Goal: Check status: Check status

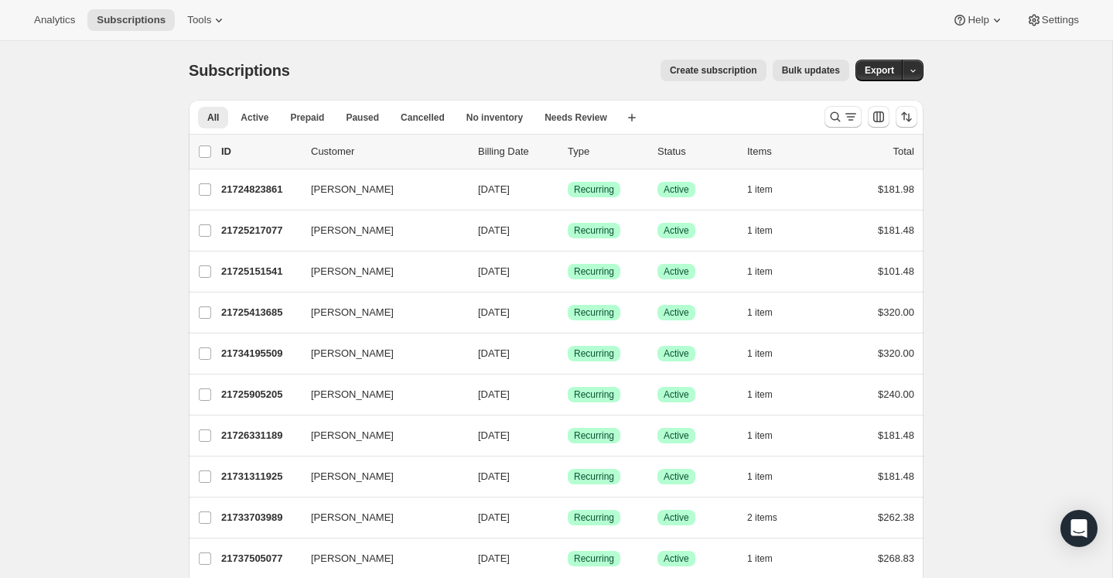
click at [499, 150] on p "Billing Date" at bounding box center [516, 151] width 77 height 15
click at [260, 118] on span "Active" at bounding box center [255, 117] width 28 height 12
click at [913, 119] on icon "Sort the results" at bounding box center [906, 116] width 15 height 15
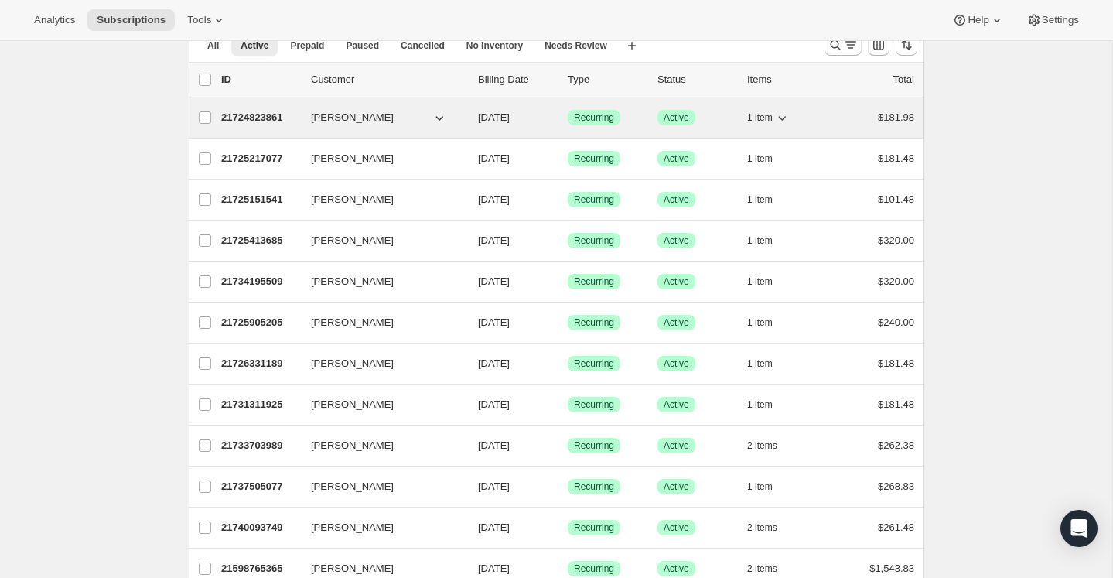
scroll to position [119, 0]
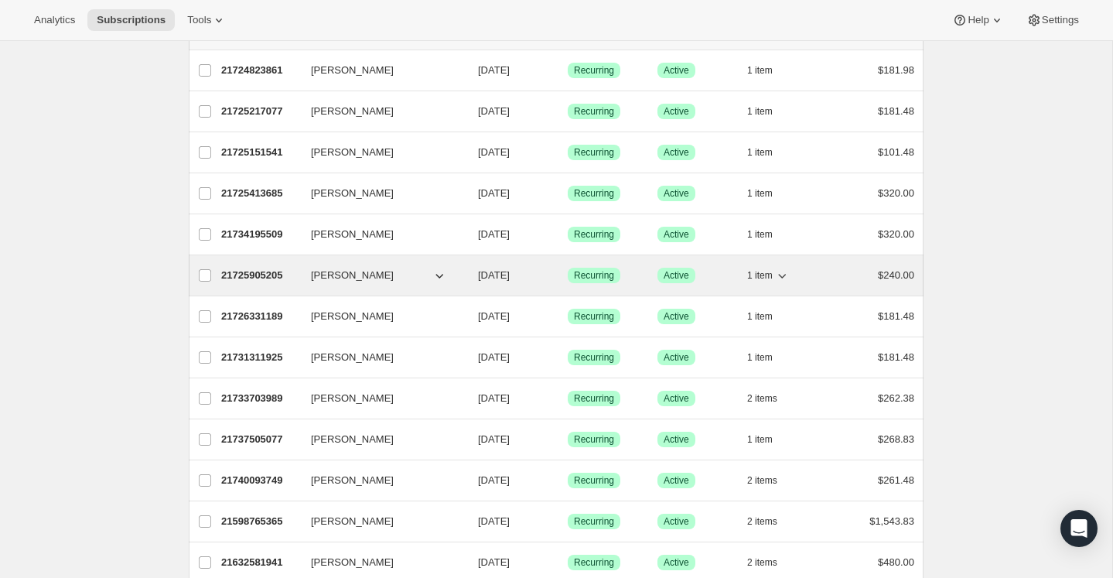
click at [319, 272] on span "[PERSON_NAME]" at bounding box center [352, 275] width 83 height 15
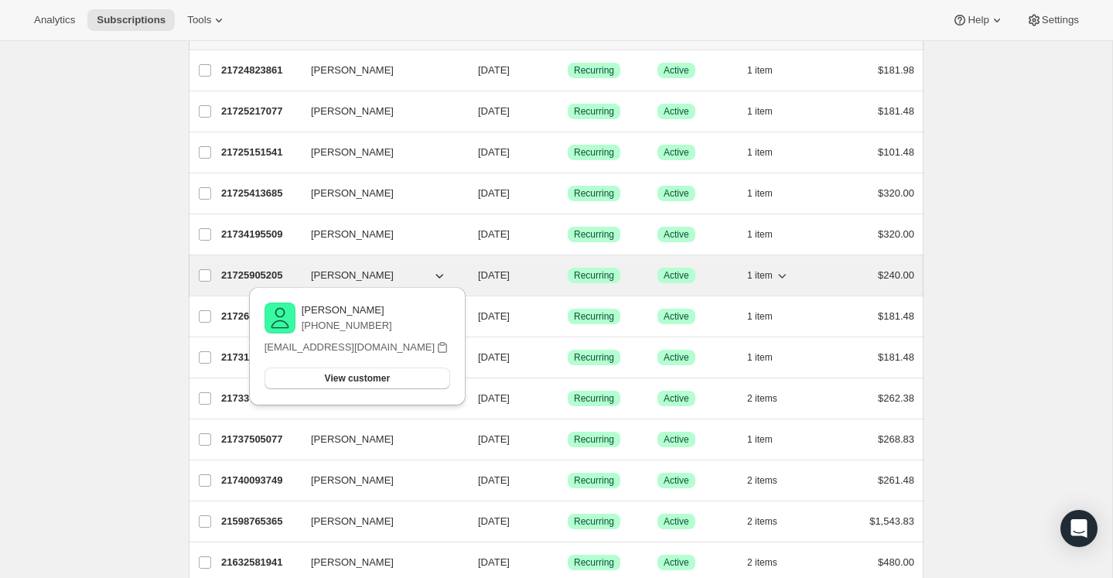
click at [271, 271] on p "21725905205" at bounding box center [259, 275] width 77 height 15
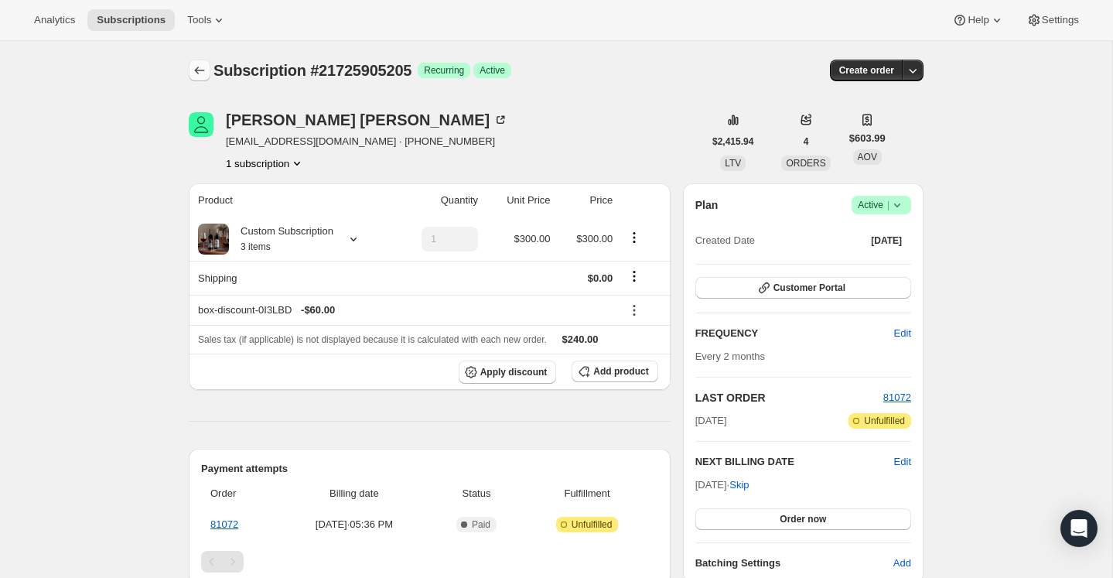
click at [200, 69] on icon "Subscriptions" at bounding box center [199, 70] width 15 height 15
